Goal: Check status: Check status

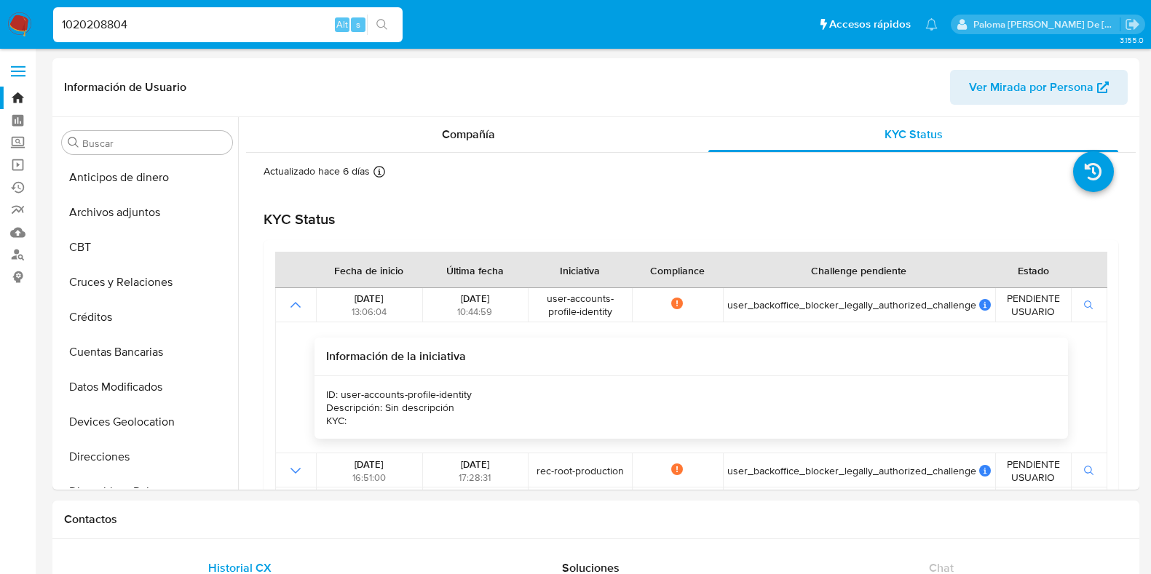
select select "10"
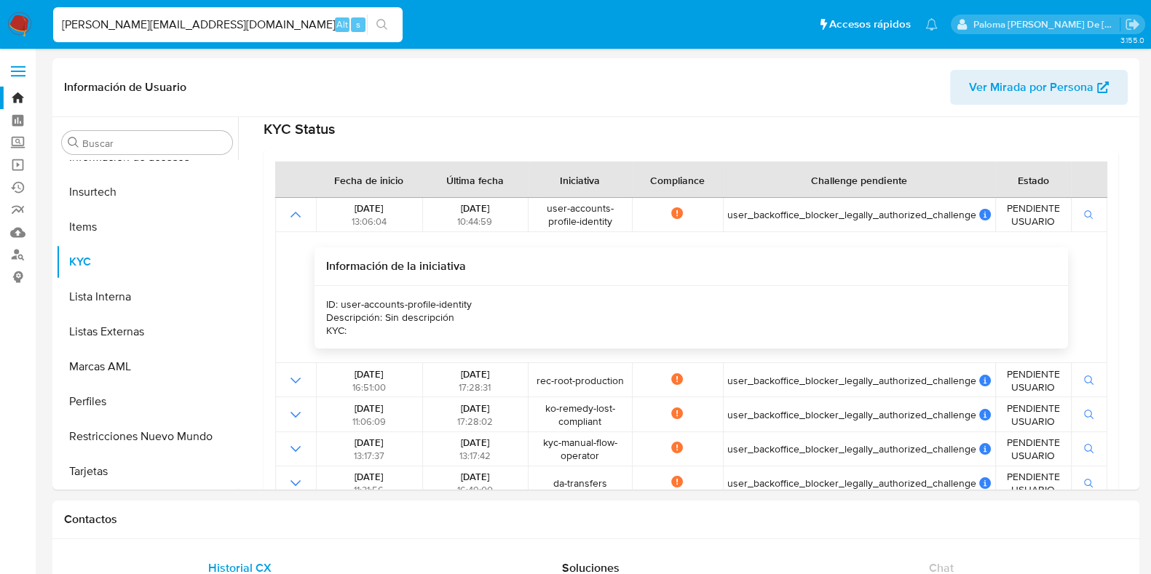
type input "[PERSON_NAME][EMAIL_ADDRESS][DOMAIN_NAME]"
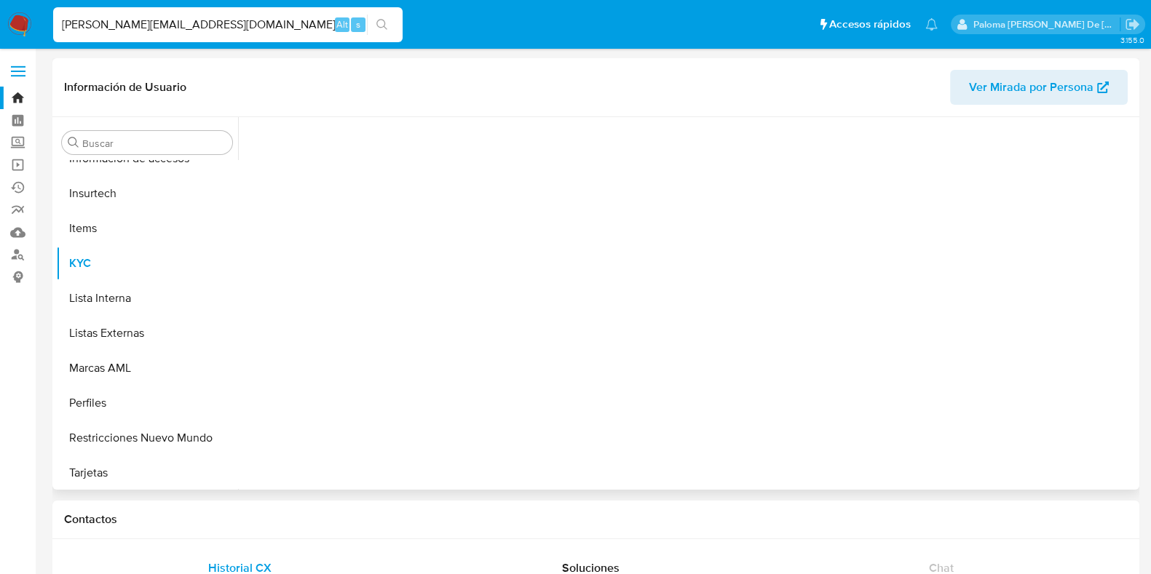
scroll to position [615, 0]
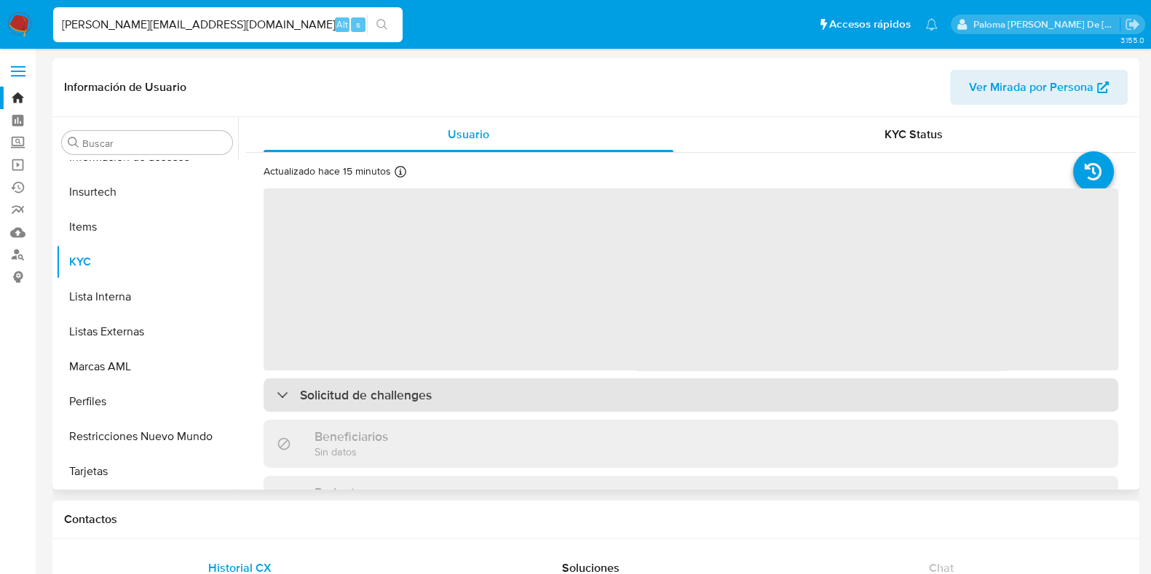
select select "10"
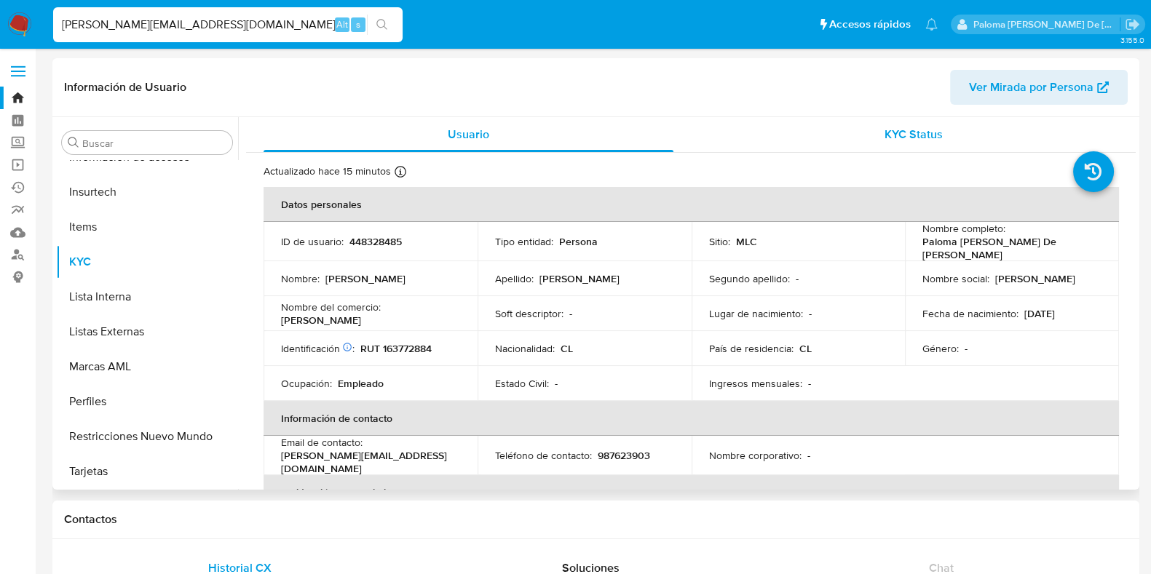
click at [920, 122] on div "KYC Status" at bounding box center [913, 134] width 410 height 35
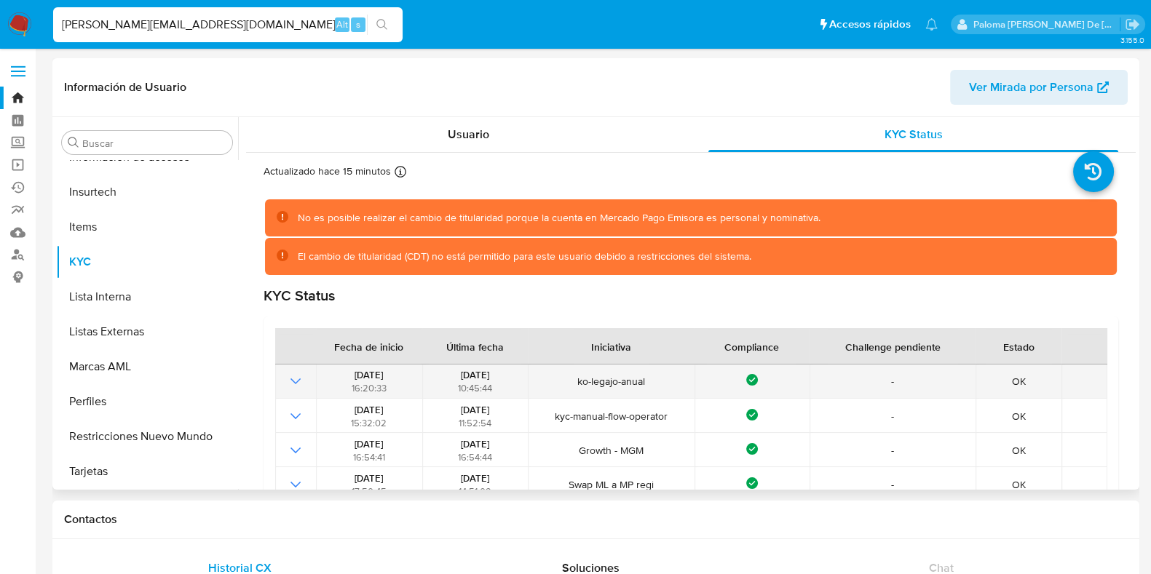
click at [293, 379] on icon "Mostrar operación" at bounding box center [295, 381] width 17 height 17
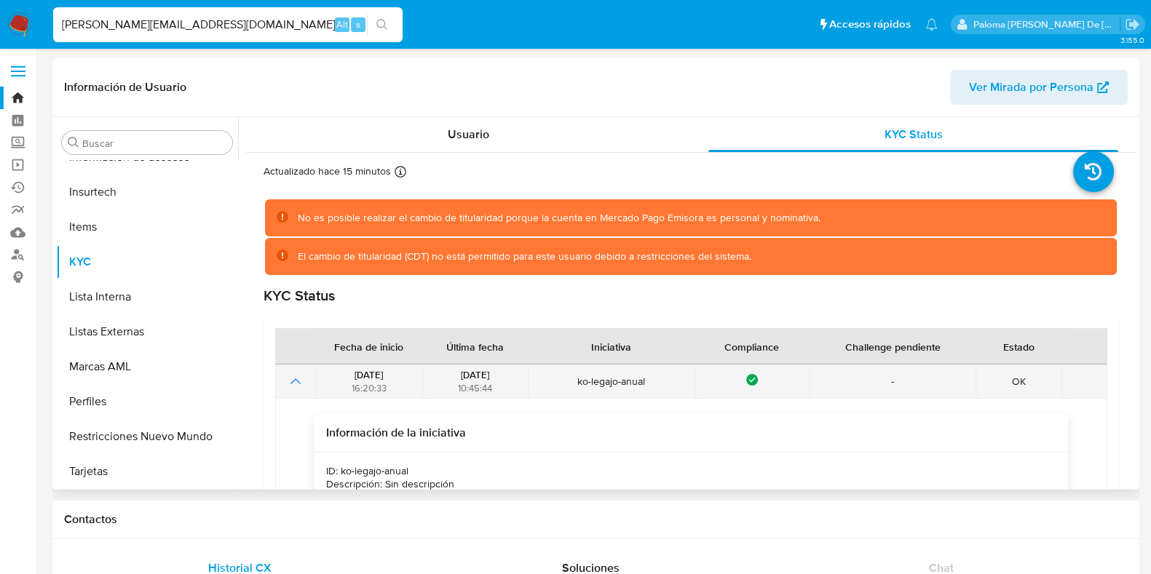
click at [295, 387] on icon "Mostrar operación" at bounding box center [295, 381] width 17 height 17
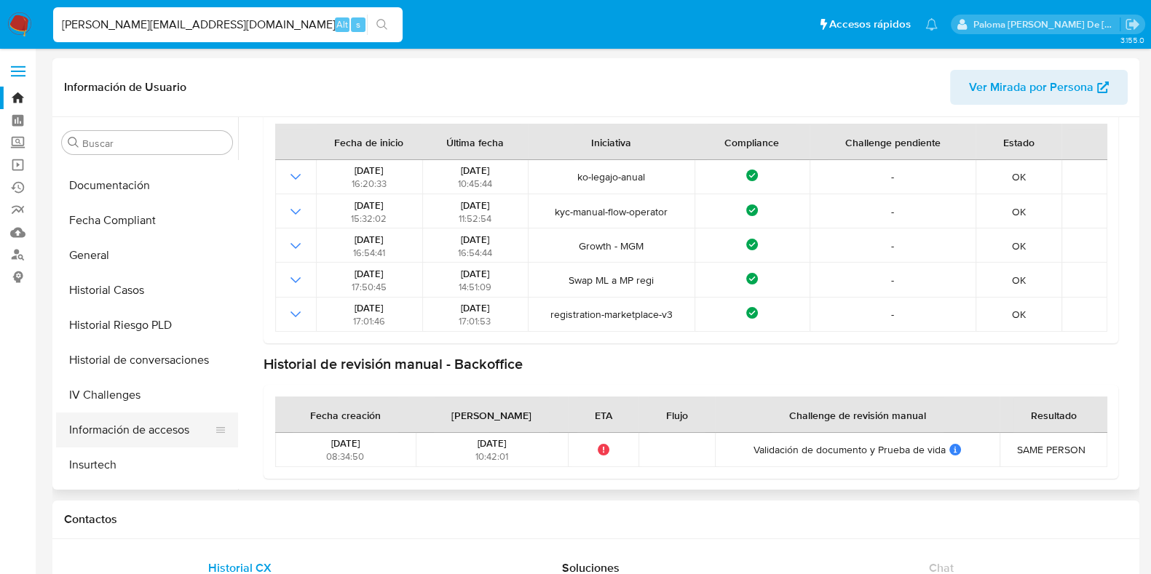
scroll to position [251, 0]
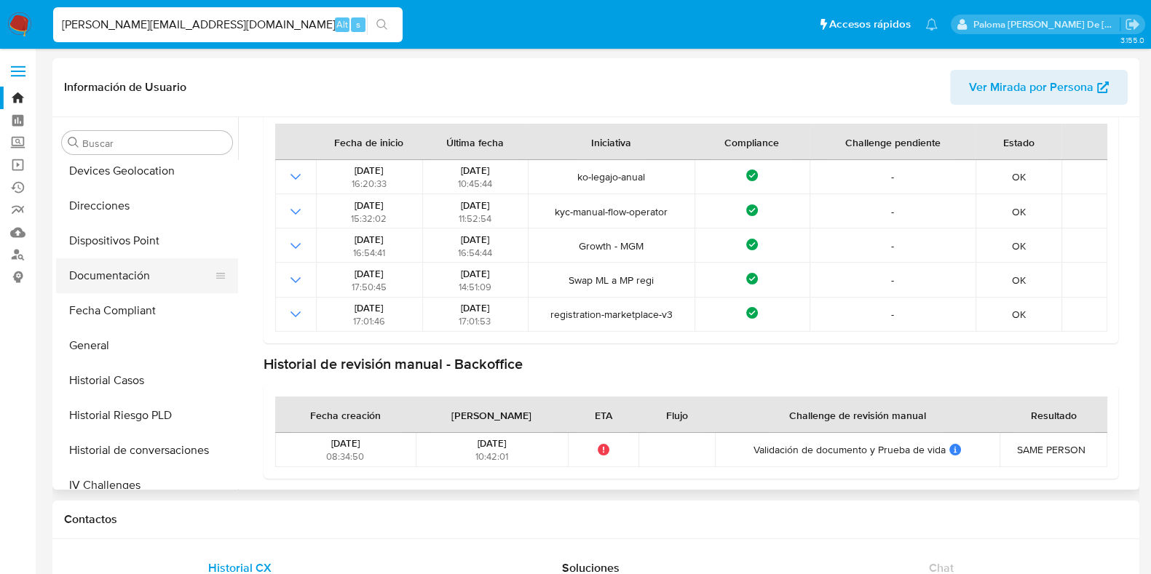
click at [117, 274] on button "Documentación" at bounding box center [141, 275] width 170 height 35
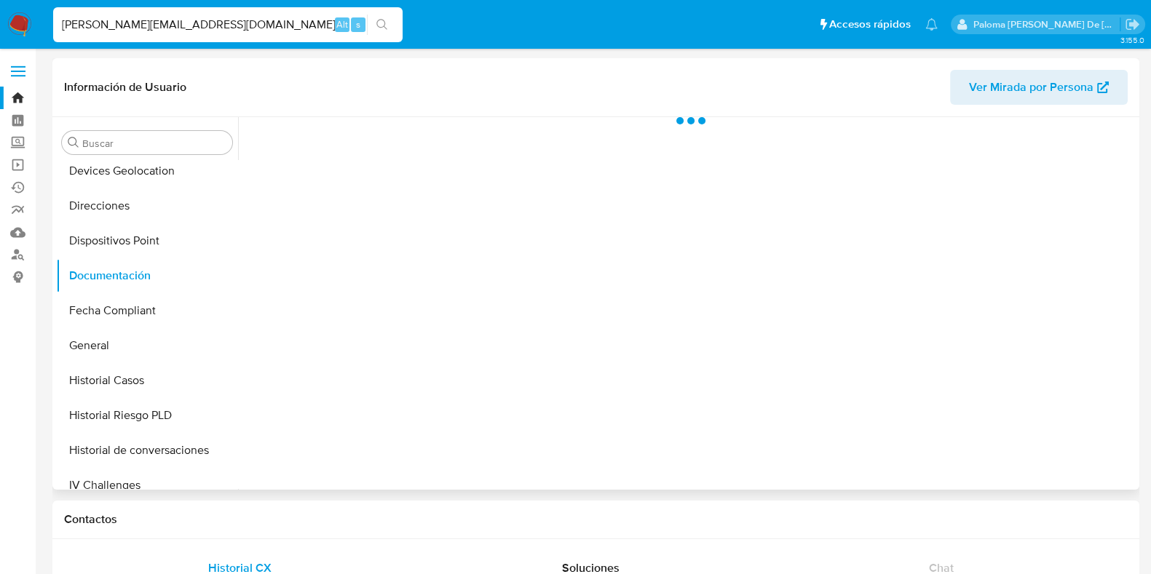
scroll to position [0, 0]
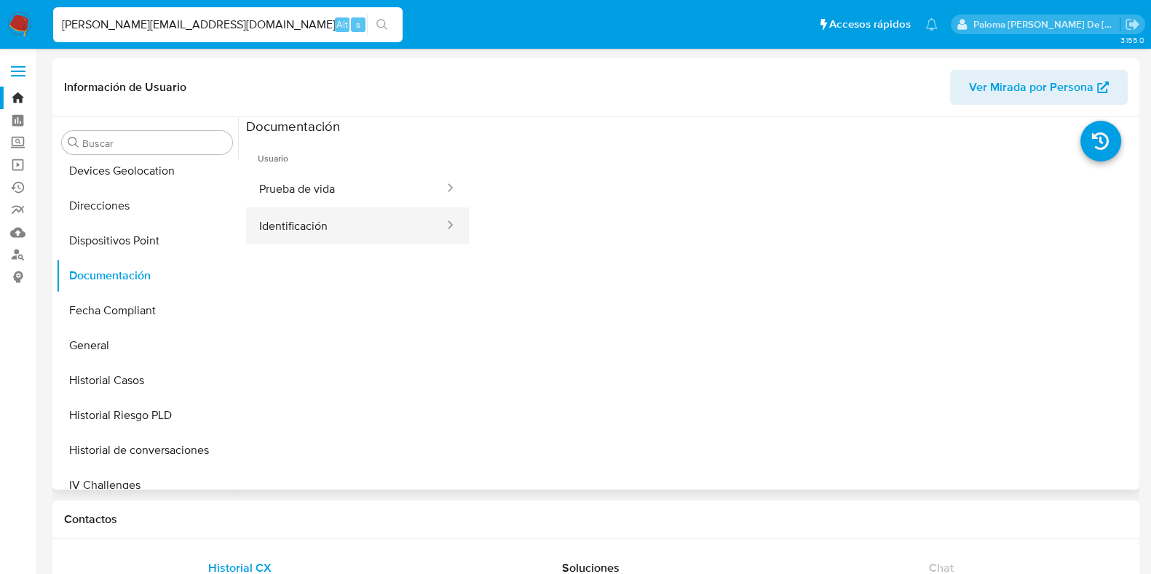
click at [310, 223] on button "Identificación" at bounding box center [346, 226] width 200 height 37
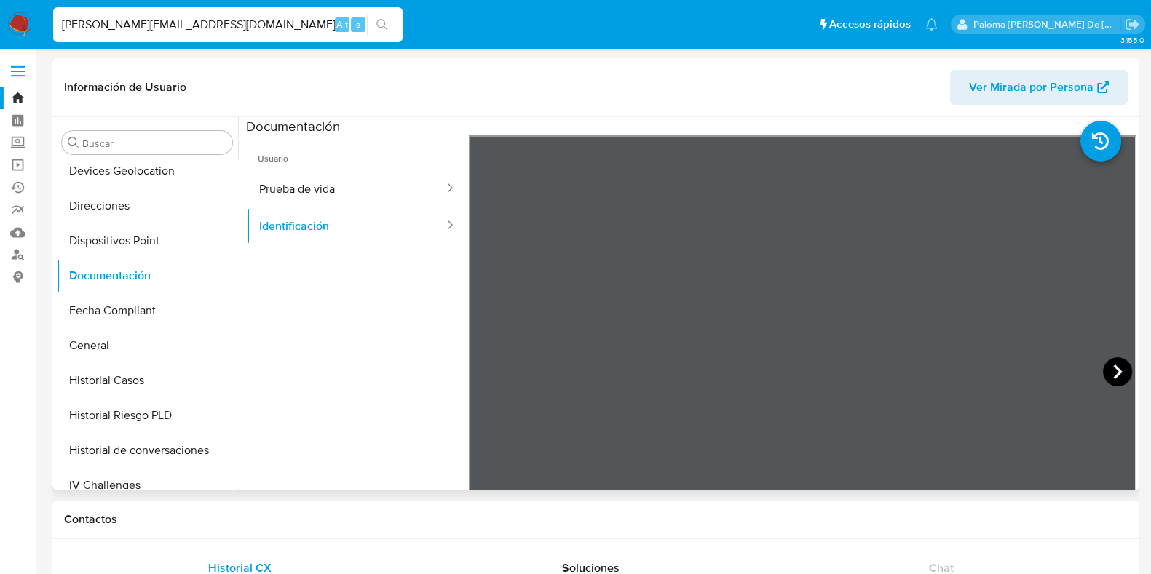
click at [1113, 369] on icon at bounding box center [1117, 372] width 9 height 15
click at [494, 370] on icon at bounding box center [487, 372] width 29 height 29
click at [20, 27] on img at bounding box center [19, 24] width 25 height 25
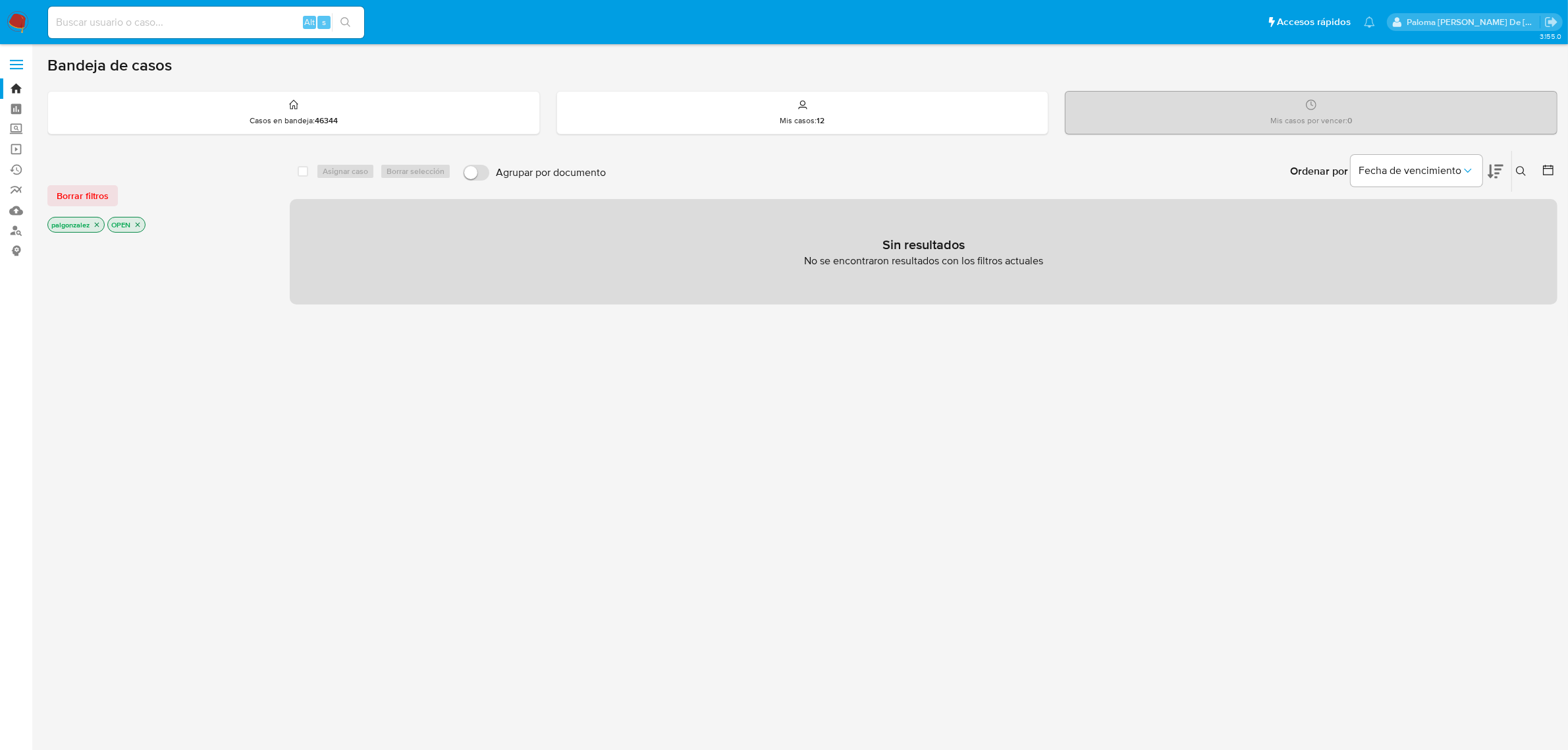
drag, startPoint x: 222, startPoint y: 12, endPoint x: 224, endPoint y: 28, distance: 16.1
click at [222, 16] on div "Alt s" at bounding box center [205, 22] width 316 height 32
click at [229, 21] on input at bounding box center [205, 22] width 316 height 17
paste input "2594895862"
type input "2594895862"
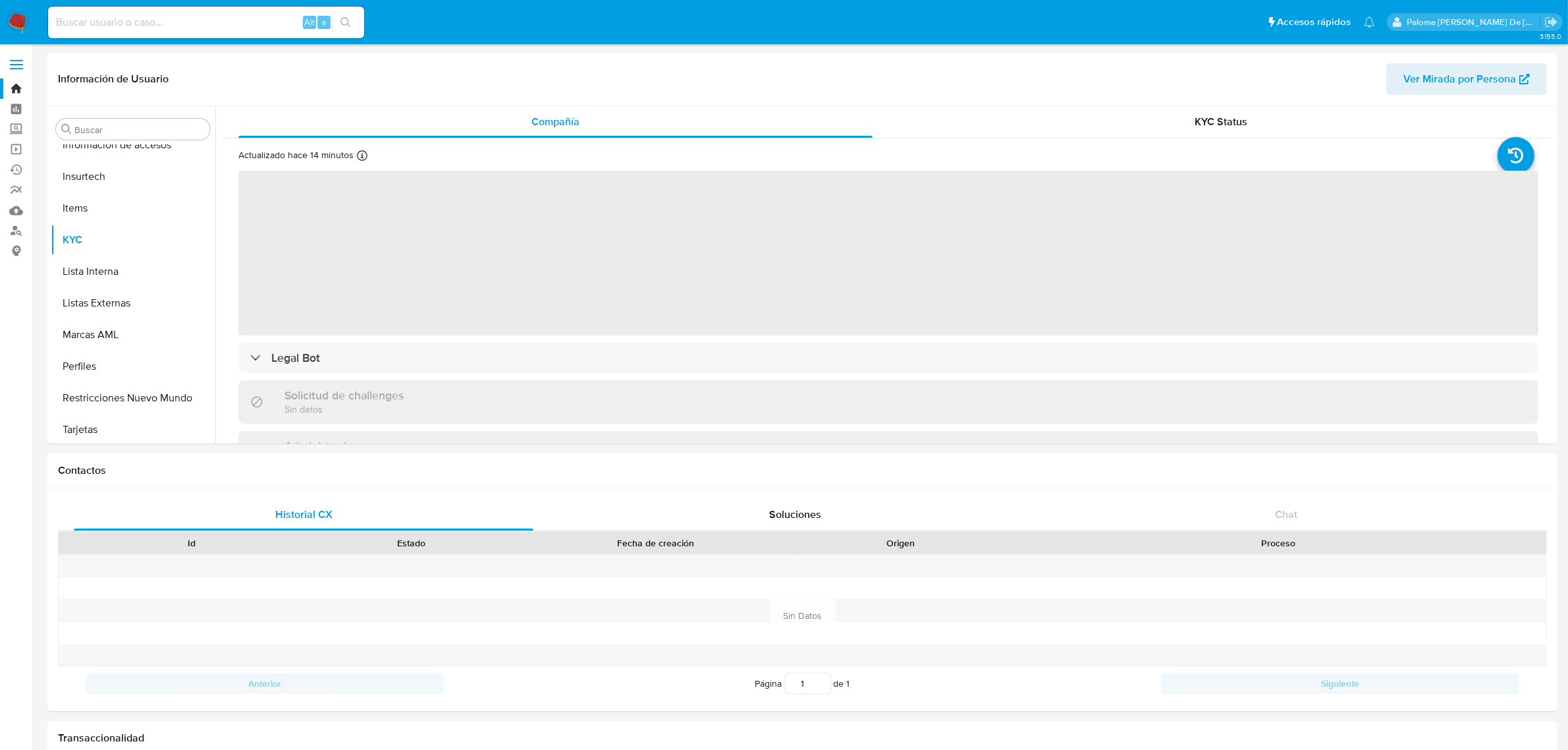
scroll to position [555, 0]
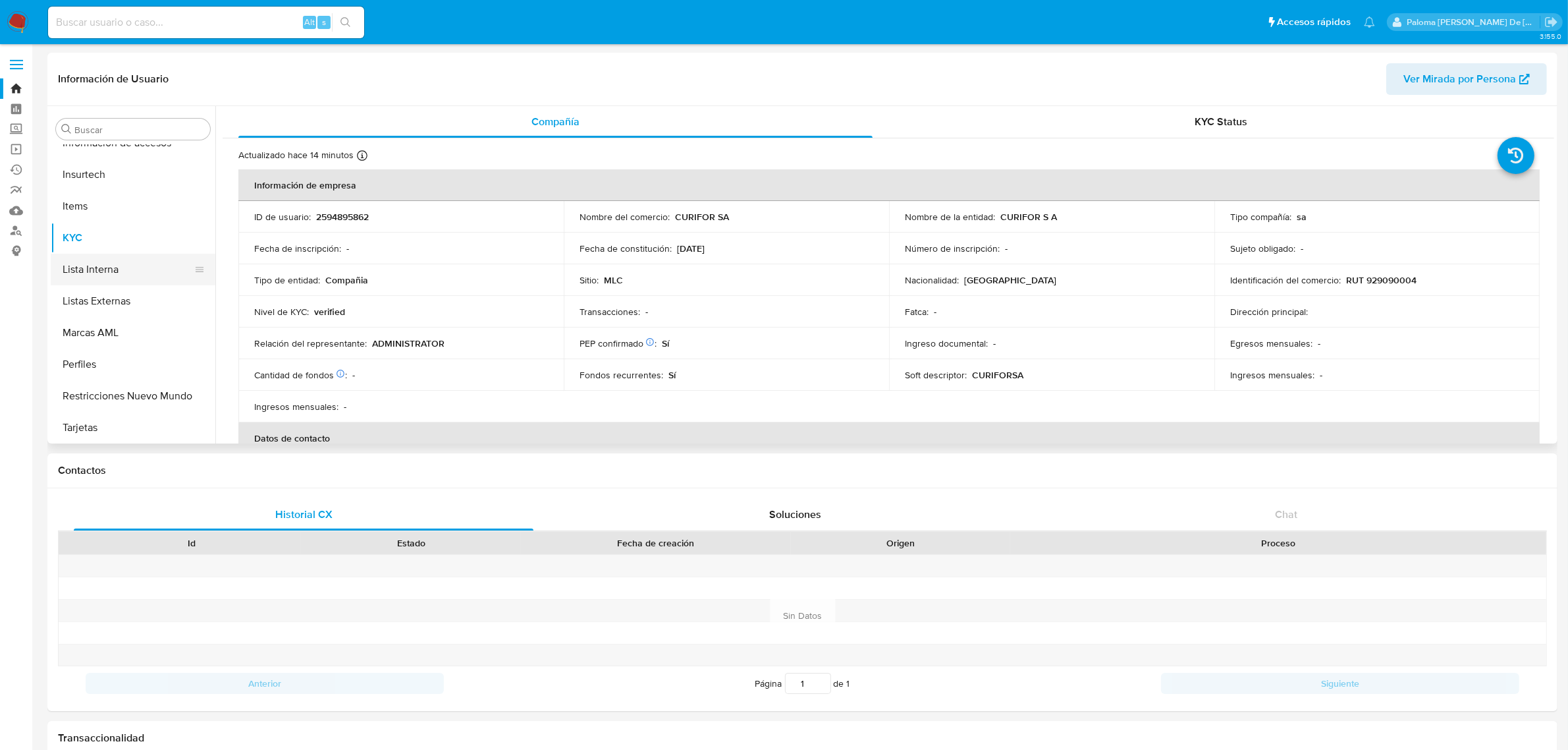
select select "10"
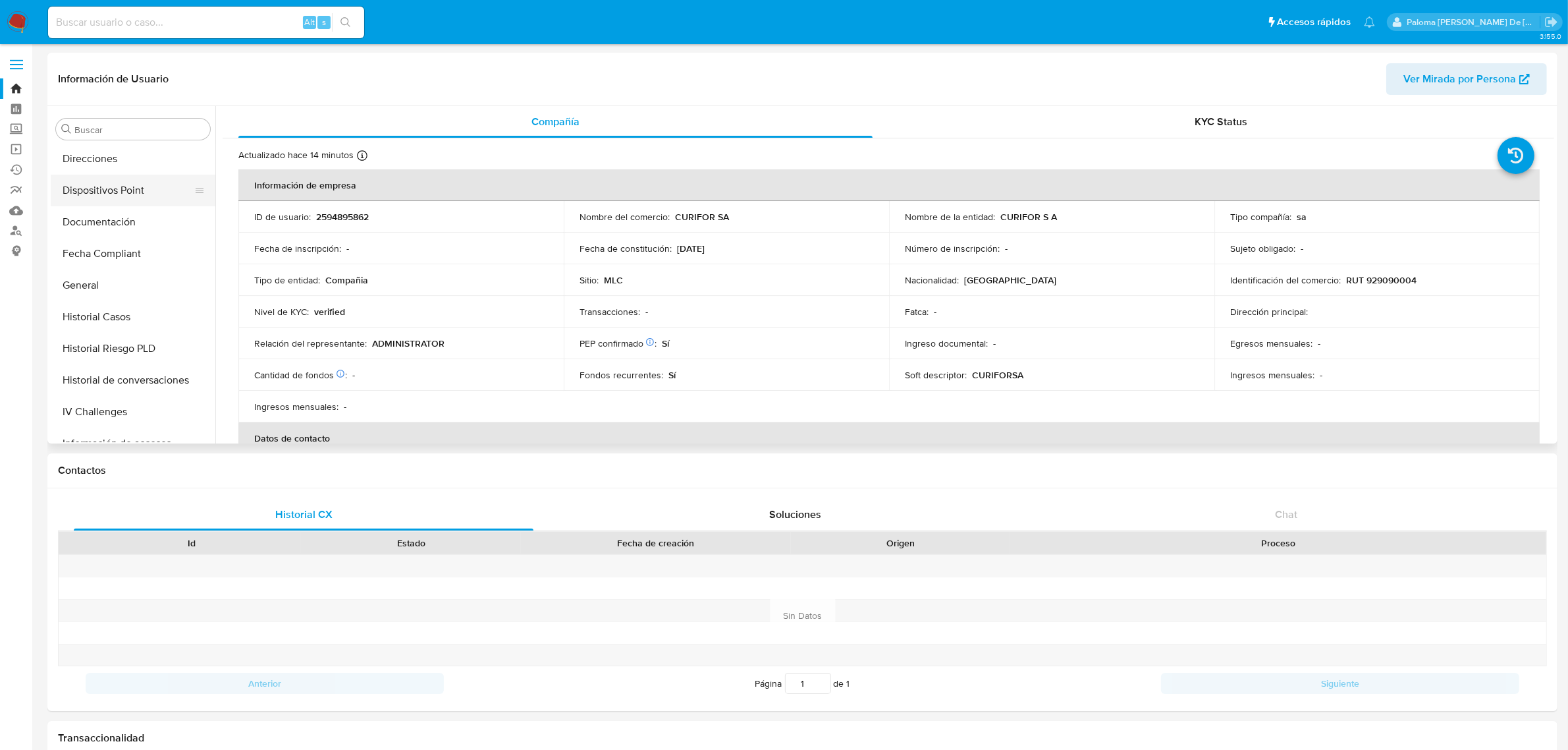
scroll to position [226, 0]
click at [113, 246] on button "Documentación" at bounding box center [128, 251] width 154 height 32
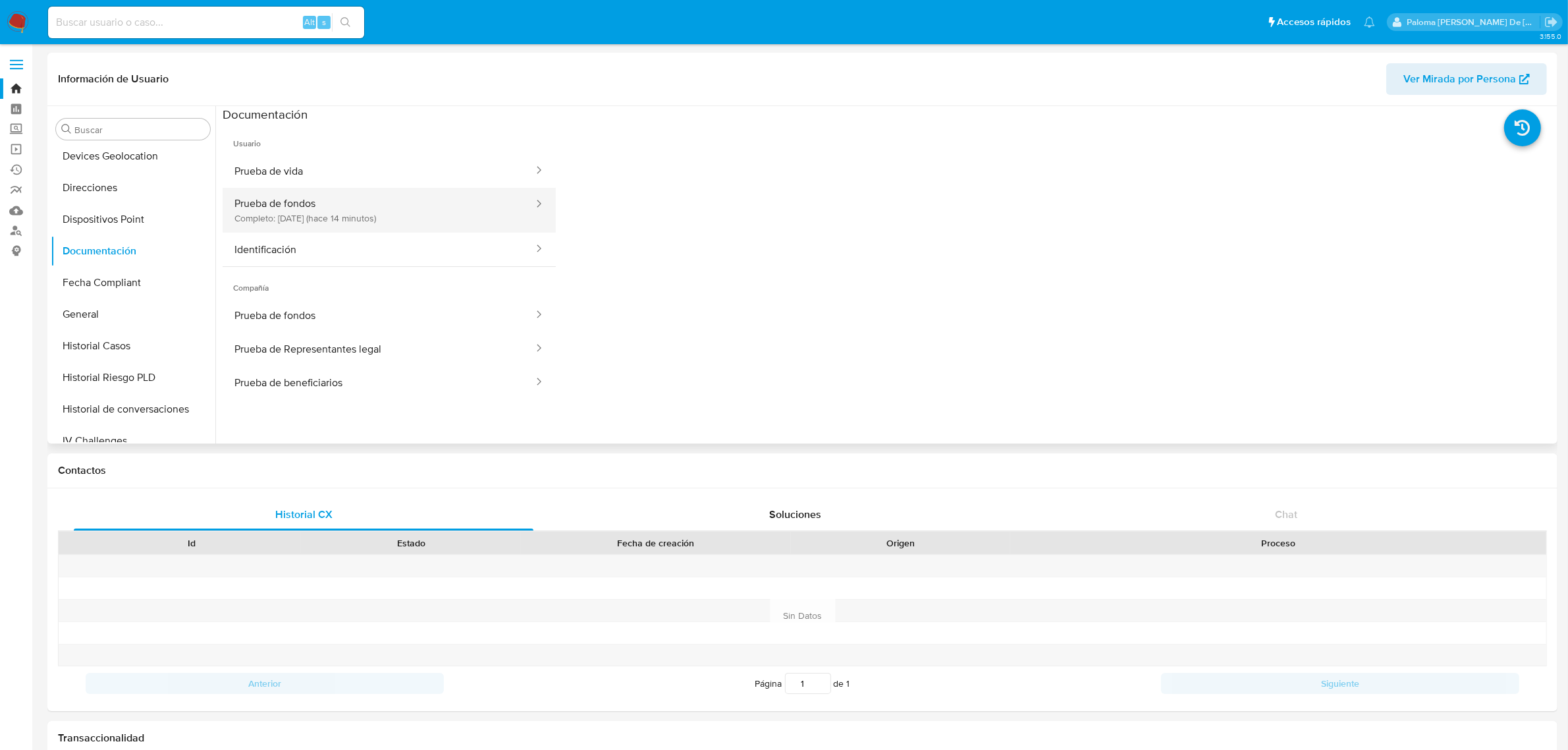
click at [383, 206] on button "Prueba de fondos Completo: 25/08/2025 (hace 14 minutos)" at bounding box center [378, 211] width 312 height 45
